Goal: Task Accomplishment & Management: Use online tool/utility

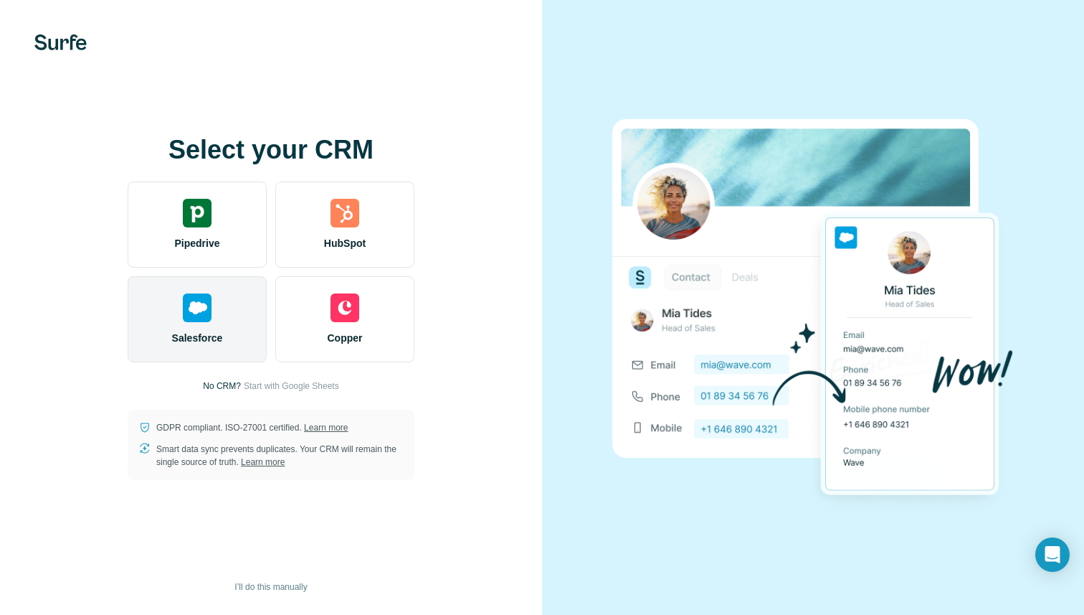
click at [194, 306] on img at bounding box center [197, 307] width 29 height 29
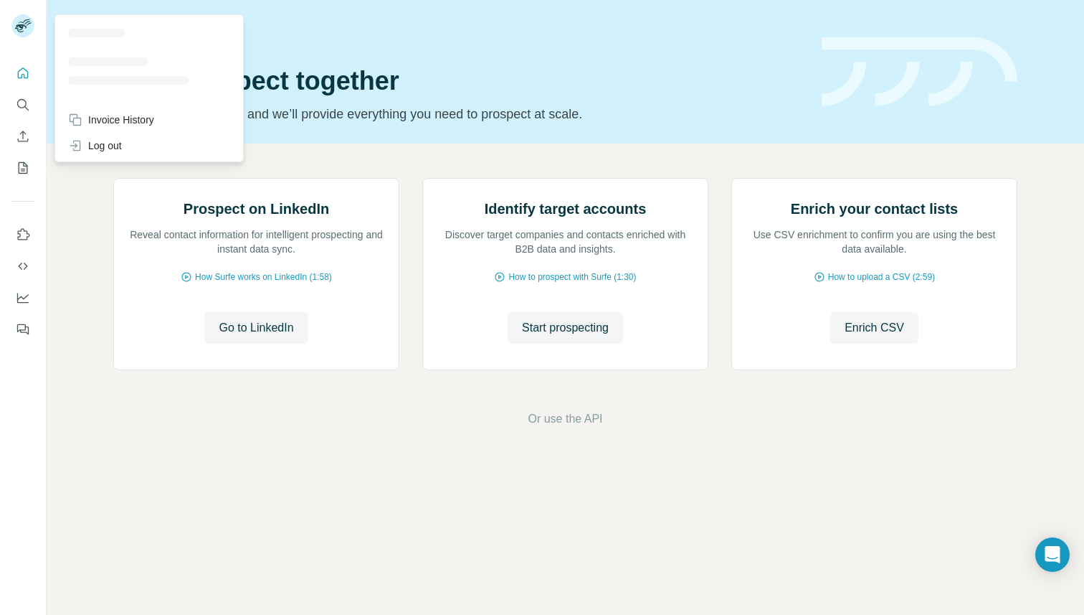
click at [23, 22] on rect at bounding box center [22, 25] width 23 height 23
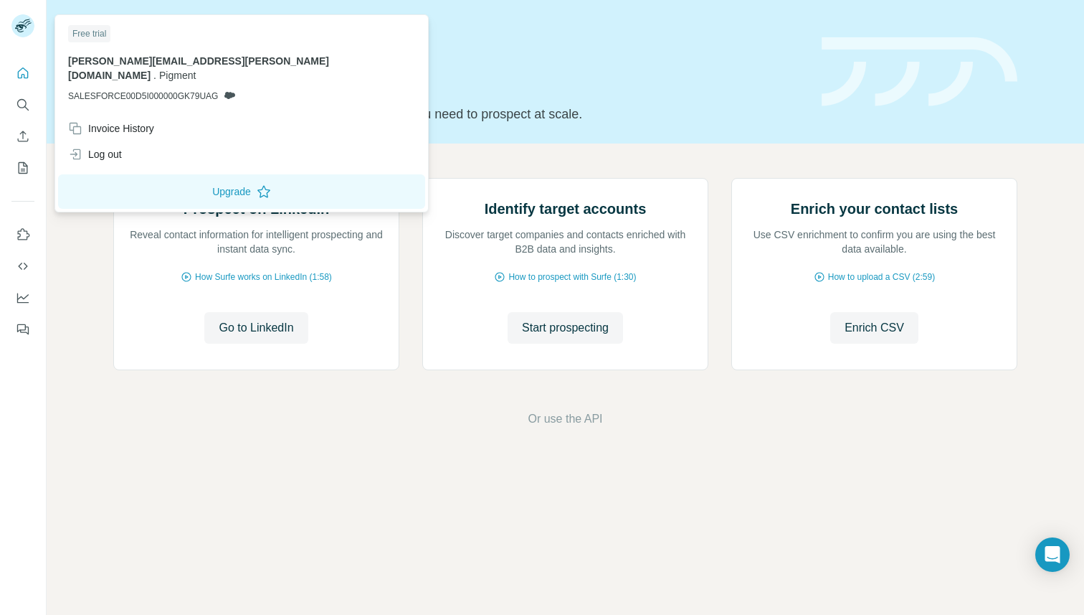
click at [22, 23] on rect at bounding box center [22, 25] width 23 height 23
click at [393, 47] on div "Quick start Let’s prospect together Pick your starting point and we’ll provide …" at bounding box center [458, 71] width 691 height 105
click at [22, 29] on icon at bounding box center [20, 28] width 11 height 8
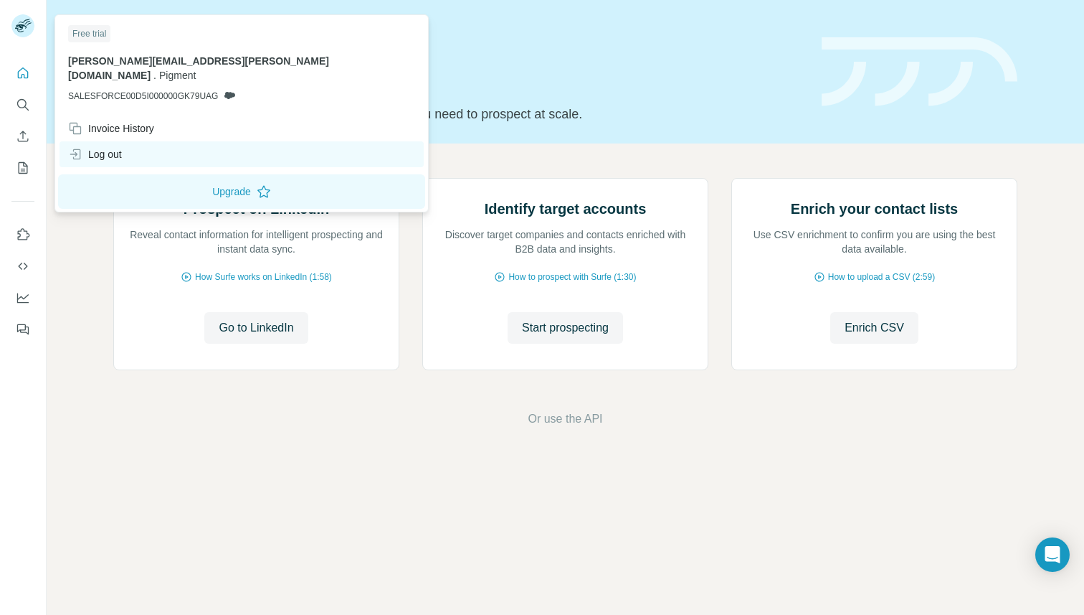
click at [87, 147] on div "Log out" at bounding box center [95, 154] width 54 height 14
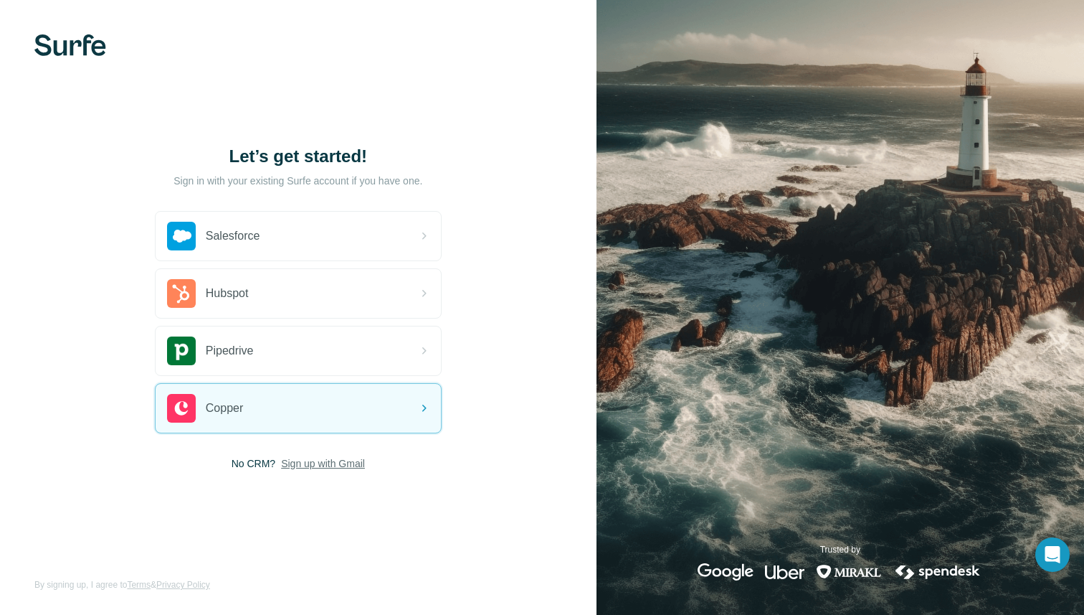
click at [306, 466] on span "Sign up with Gmail" at bounding box center [323, 463] width 84 height 14
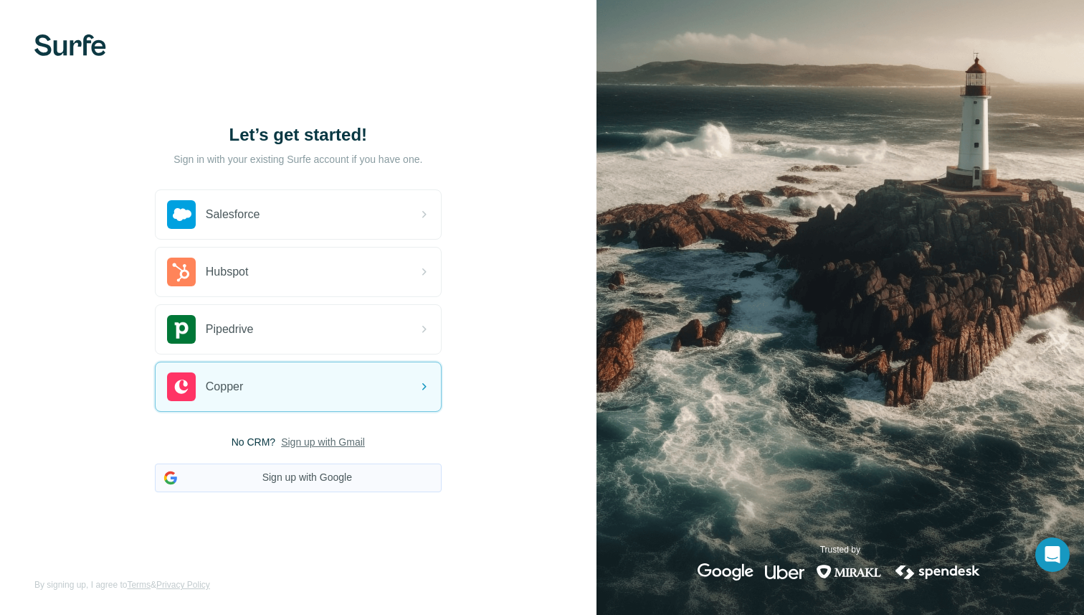
click at [285, 475] on button "Sign up with Google" at bounding box center [298, 477] width 287 height 29
